Goal: Task Accomplishment & Management: Manage account settings

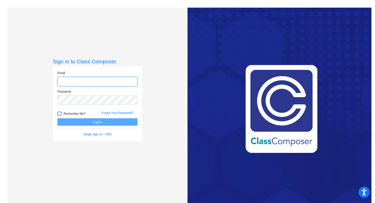
type input "[EMAIL_ADDRESS][DOMAIN_NAME]"
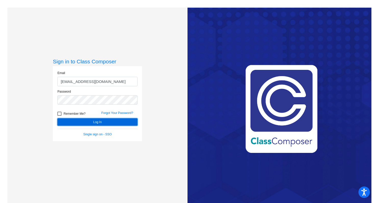
click at [101, 122] on button "Log In" at bounding box center [97, 122] width 80 height 7
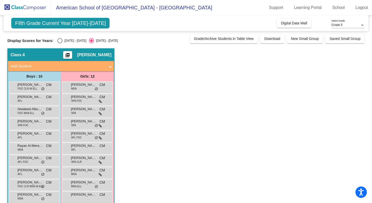
click at [155, 123] on app-classroom "Class 4 picture_as_pdf [PERSON_NAME] Add Student First Name Last Name Student I…" at bounding box center [185, 142] width 357 height 188
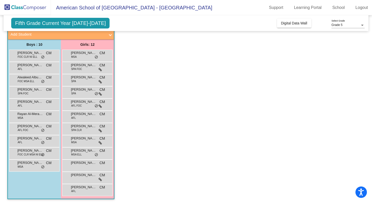
scroll to position [33, 0]
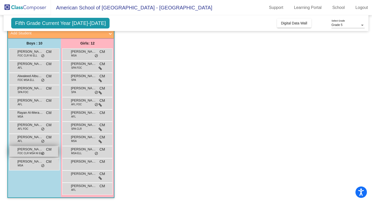
click at [36, 152] on span "FOC CLR MSA NI ELL" at bounding box center [31, 154] width 26 height 4
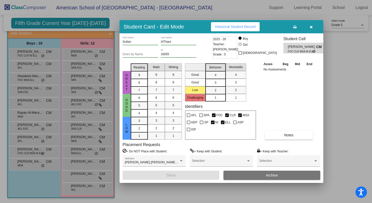
scroll to position [0, 0]
click at [311, 28] on icon "button" at bounding box center [311, 27] width 3 height 4
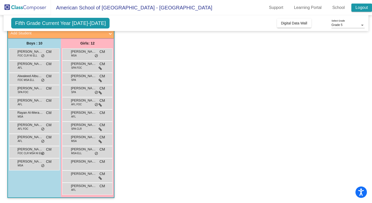
click at [360, 10] on link "Logout" at bounding box center [362, 8] width 21 height 8
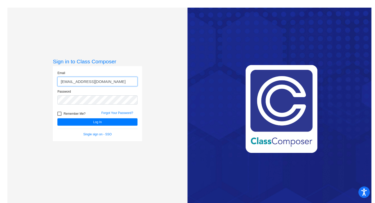
click at [113, 80] on input "[EMAIL_ADDRESS][DOMAIN_NAME]" at bounding box center [97, 81] width 80 height 9
type input "[PERSON_NAME][EMAIL_ADDRESS][PERSON_NAME][DOMAIN_NAME]"
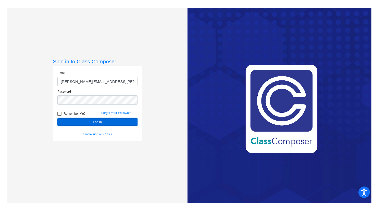
click at [101, 121] on button "Log In" at bounding box center [97, 122] width 80 height 7
